Goal: Task Accomplishment & Management: Manage account settings

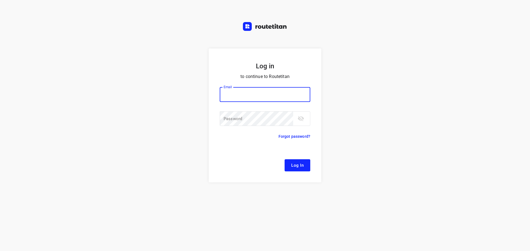
click at [239, 96] on input "email" at bounding box center [265, 94] width 90 height 15
type input "[EMAIL_ADDRESS][DOMAIN_NAME]"
click at [299, 161] on button "Log In" at bounding box center [297, 165] width 26 height 12
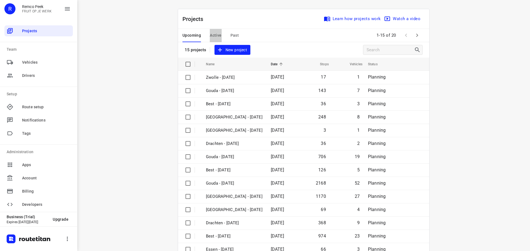
click at [212, 33] on span "Active" at bounding box center [216, 35] width 12 height 7
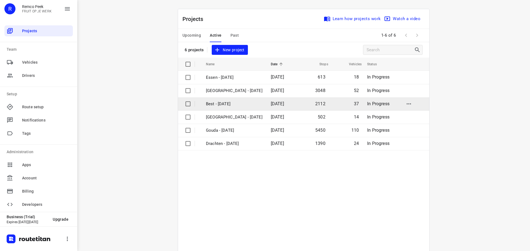
click at [217, 105] on p "Best - [DATE]" at bounding box center [234, 104] width 57 height 6
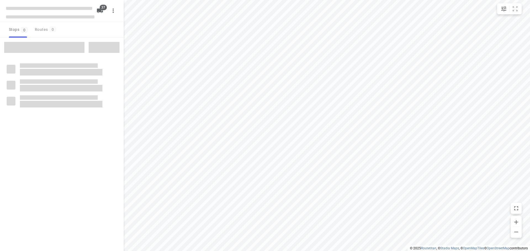
checkbox input "true"
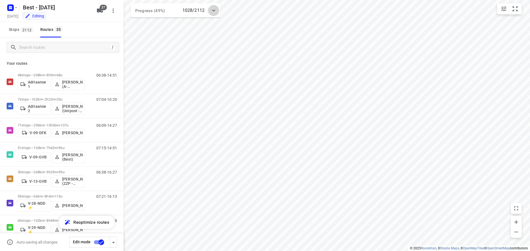
click at [215, 10] on icon at bounding box center [213, 10] width 7 height 7
click at [217, 11] on div at bounding box center [213, 12] width 11 height 11
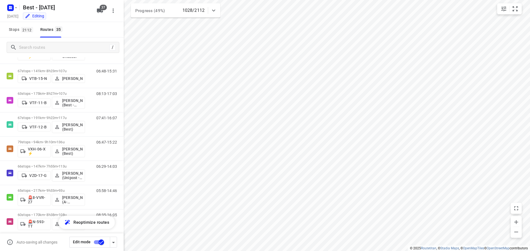
scroll to position [457, 0]
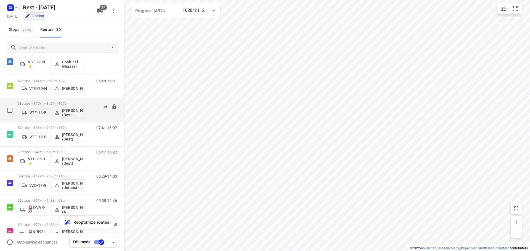
click at [63, 100] on div "63 stops • 175km • 8h27m • 107u VTF-11-B Wassim El Kadmiri (Best - ZZP)" at bounding box center [51, 110] width 67 height 23
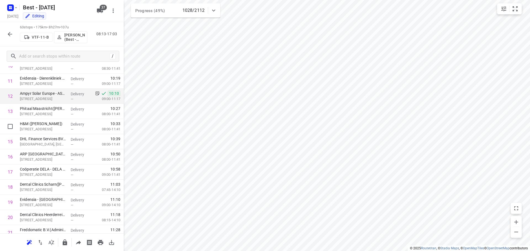
scroll to position [138, 0]
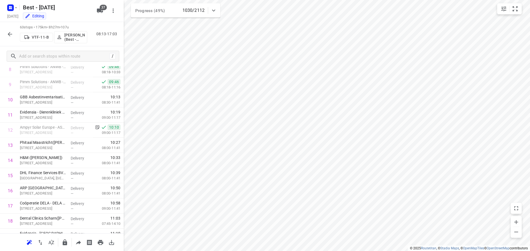
click at [12, 35] on icon "button" at bounding box center [10, 34] width 7 height 7
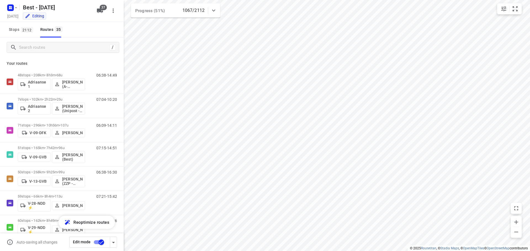
click at [213, 12] on icon at bounding box center [213, 10] width 7 height 7
click at [212, 10] on icon at bounding box center [213, 12] width 7 height 7
click at [12, 6] on rect "button" at bounding box center [10, 7] width 7 height 7
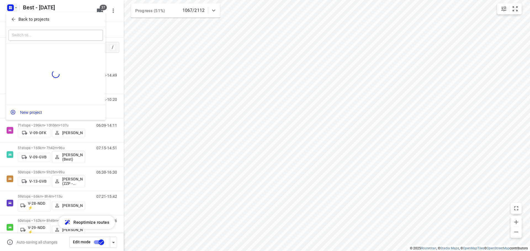
click at [14, 18] on icon "button" at bounding box center [14, 20] width 6 height 6
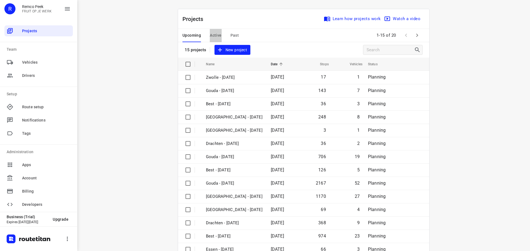
click at [213, 31] on button "Active" at bounding box center [216, 35] width 12 height 13
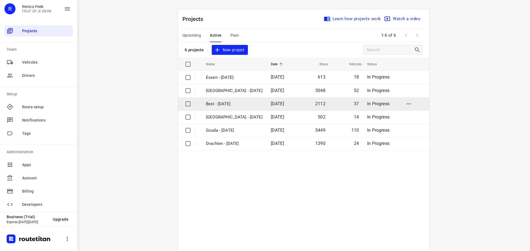
click at [237, 106] on p "Best - [DATE]" at bounding box center [234, 104] width 57 height 6
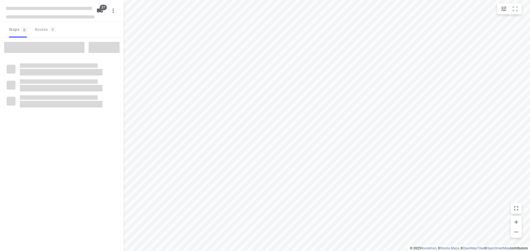
checkbox input "true"
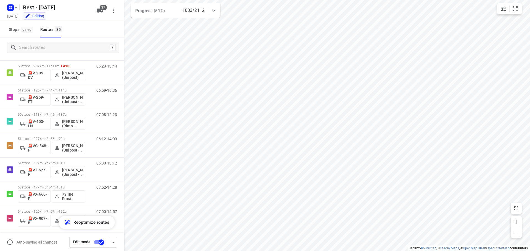
scroll to position [691, 0]
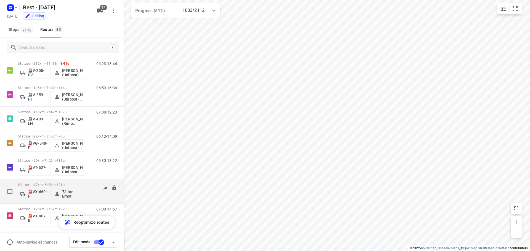
click at [57, 185] on span "•" at bounding box center [55, 185] width 1 height 4
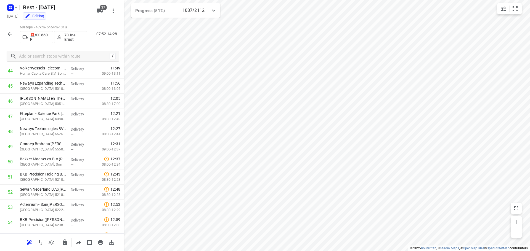
scroll to position [907, 0]
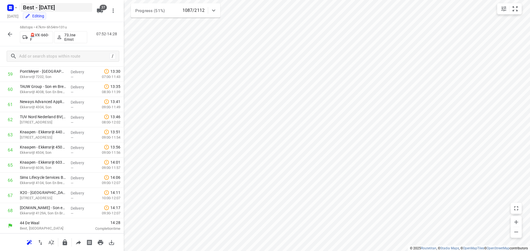
drag, startPoint x: 7, startPoint y: 31, endPoint x: 25, endPoint y: 4, distance: 33.1
click at [7, 31] on icon "button" at bounding box center [10, 34] width 7 height 7
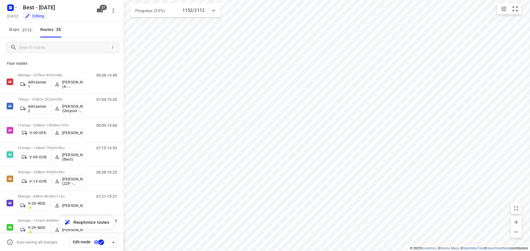
click at [219, 7] on div "Progress (55%) 1152/2112" at bounding box center [175, 10] width 89 height 14
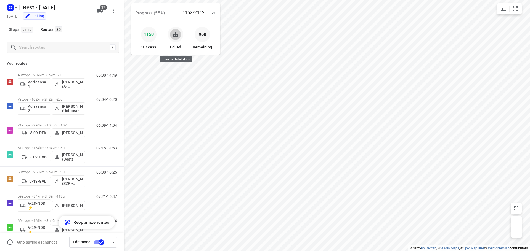
click at [175, 39] on button "button" at bounding box center [175, 34] width 11 height 11
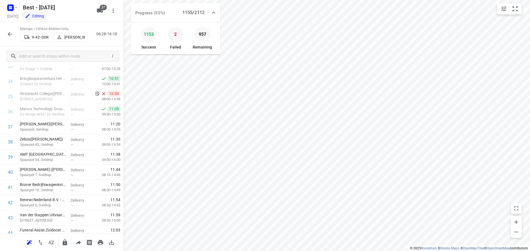
scroll to position [522, 0]
click at [9, 8] on icon "button" at bounding box center [9, 8] width 1 height 1
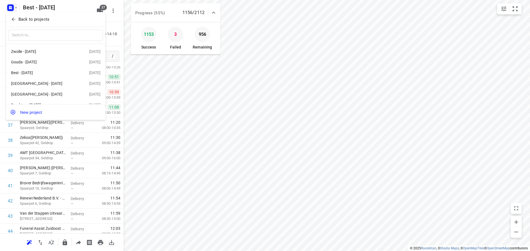
click at [13, 19] on icon "button" at bounding box center [14, 20] width 4 height 4
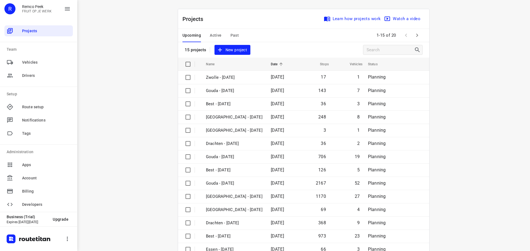
scroll to position [28, 0]
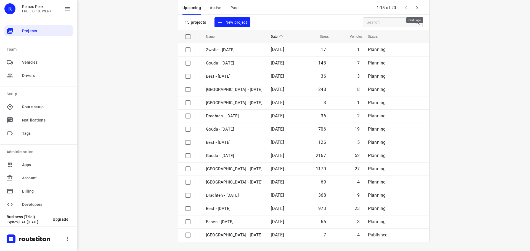
click at [415, 11] on button "button" at bounding box center [416, 7] width 11 height 11
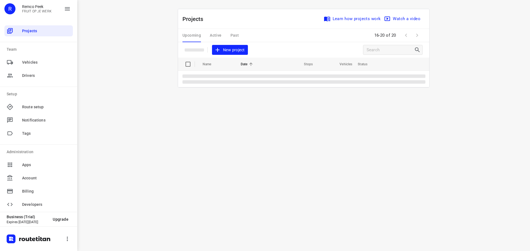
scroll to position [0, 0]
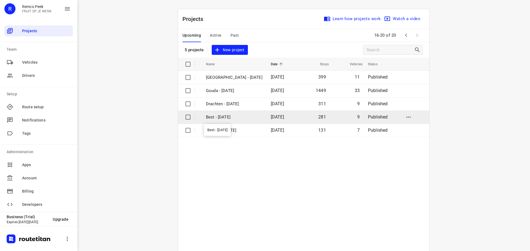
click at [229, 120] on p "Best - [DATE]" at bounding box center [234, 117] width 57 height 6
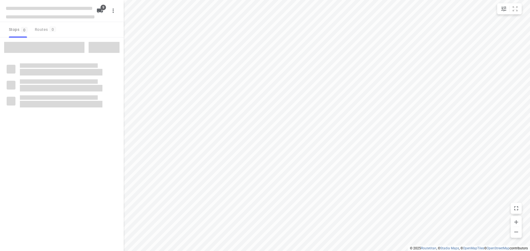
checkbox input "true"
